Goal: Find specific page/section: Find specific page/section

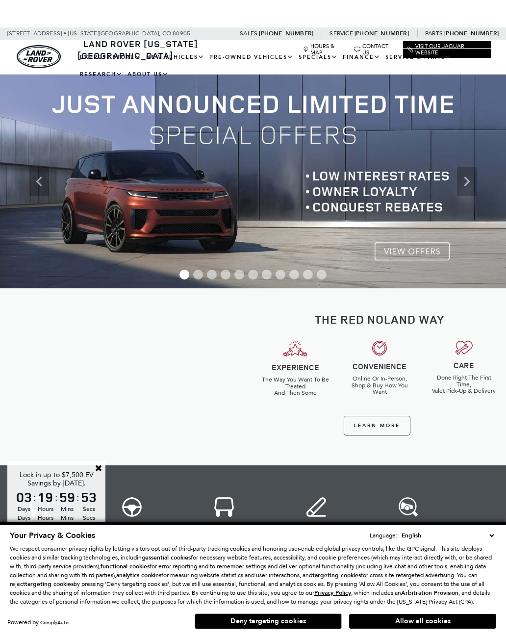
click at [0, 0] on link "Defender 110" at bounding box center [0, 0] width 0 height 0
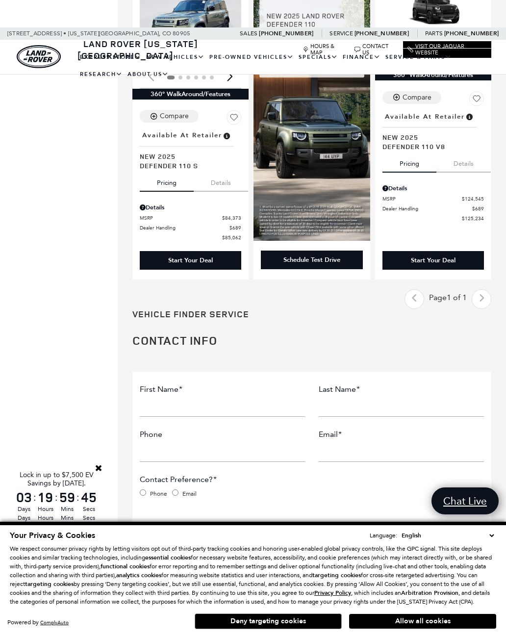
scroll to position [872, 0]
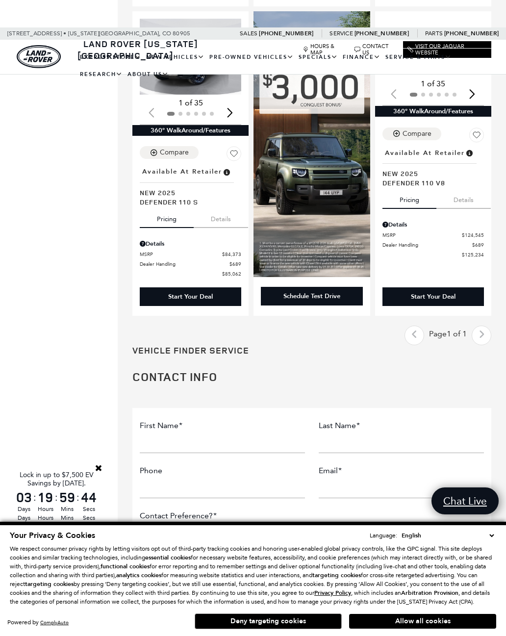
click at [486, 325] on div "Last - Page Page 1 of 1 Next - Page" at bounding box center [447, 335] width 87 height 20
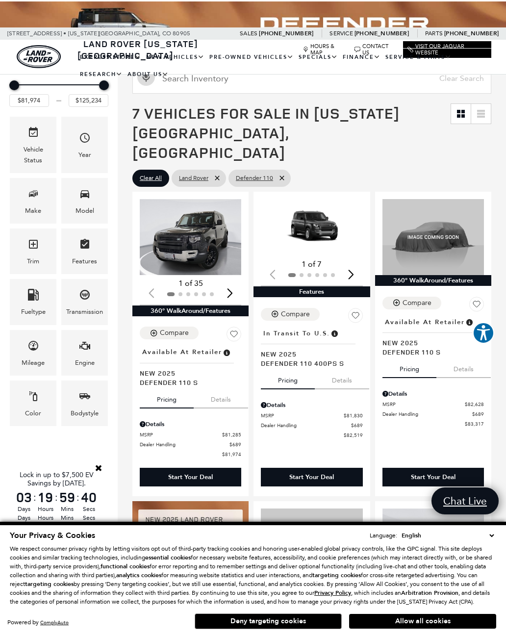
scroll to position [64, 0]
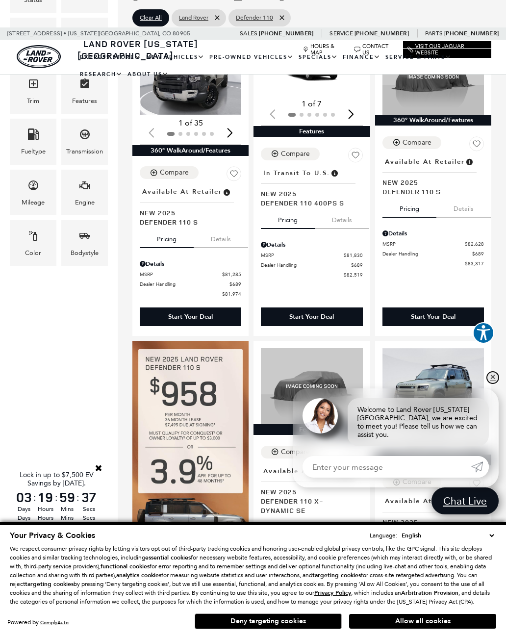
click at [496, 383] on link "✕" at bounding box center [493, 377] width 12 height 12
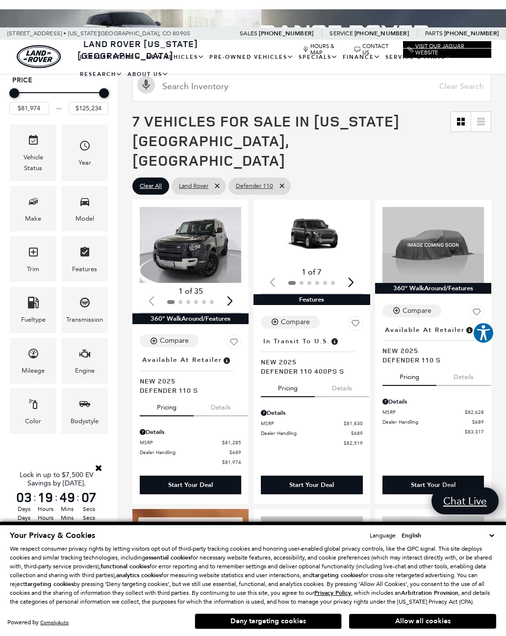
scroll to position [66, 0]
